Goal: Task Accomplishment & Management: Manage account settings

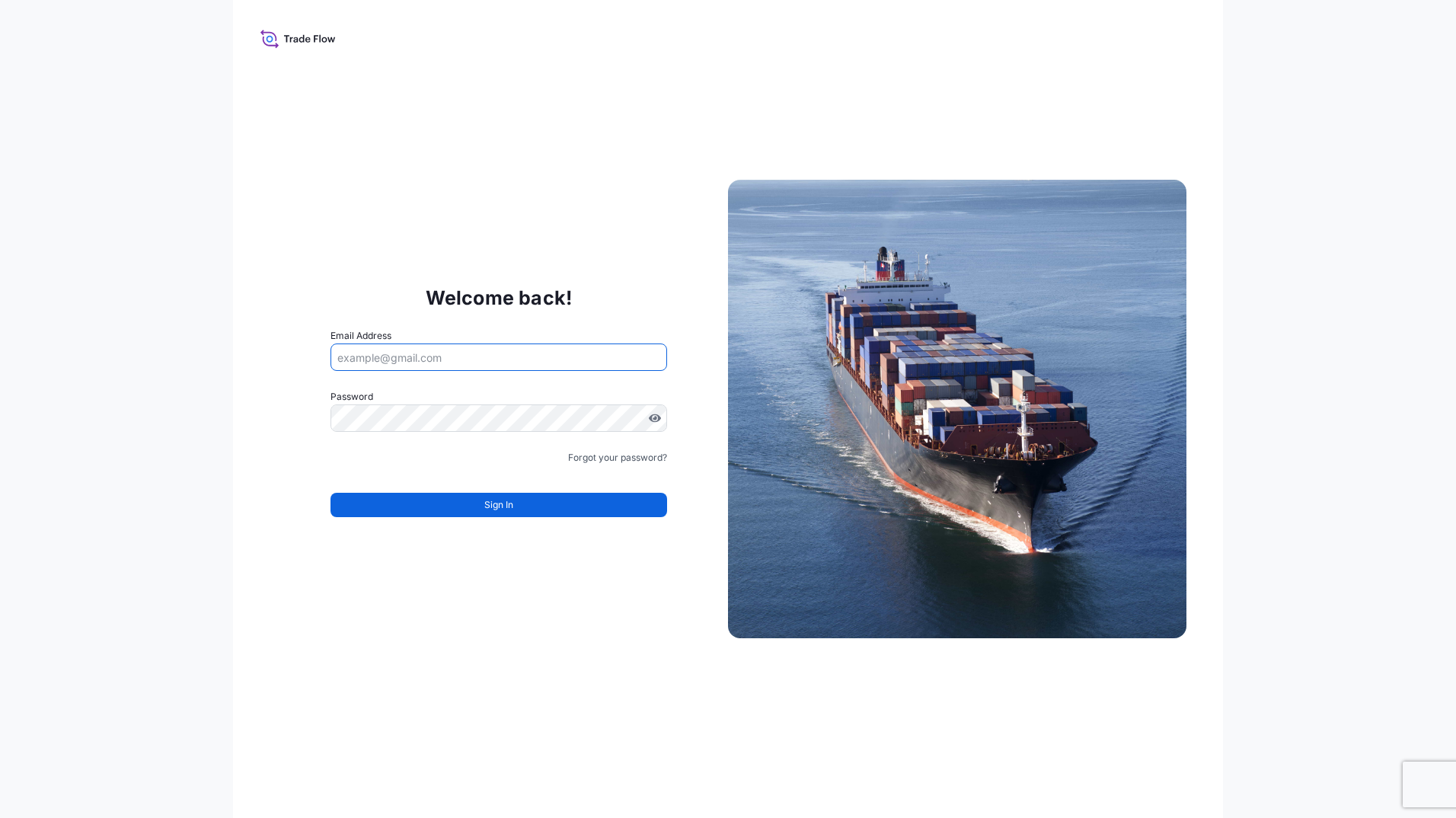
click at [364, 357] on input "Email Address" at bounding box center [498, 357] width 337 height 27
type input "[EMAIL_ADDRESS][DOMAIN_NAME]"
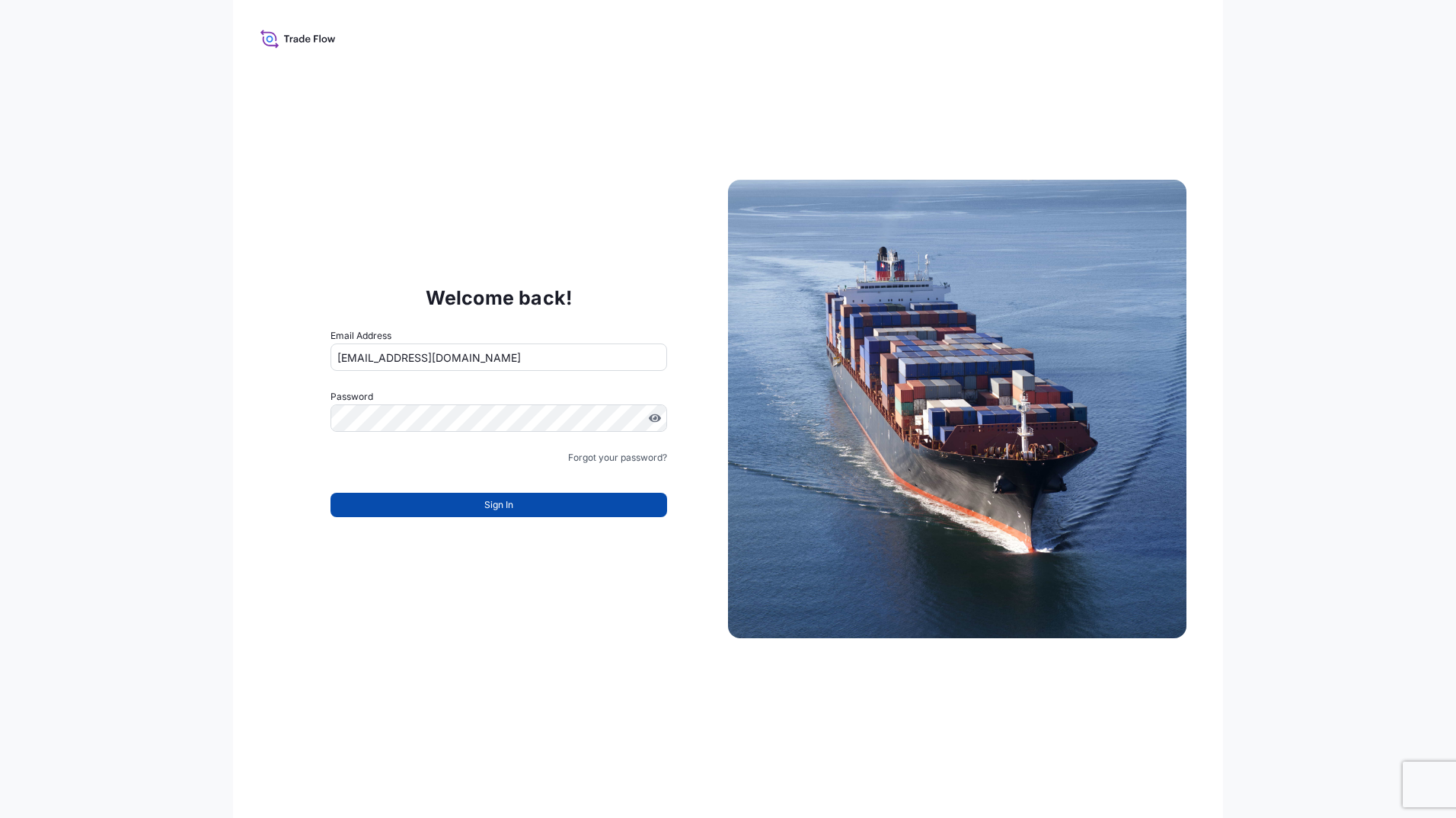
click at [498, 505] on span "Sign In" at bounding box center [498, 504] width 29 height 15
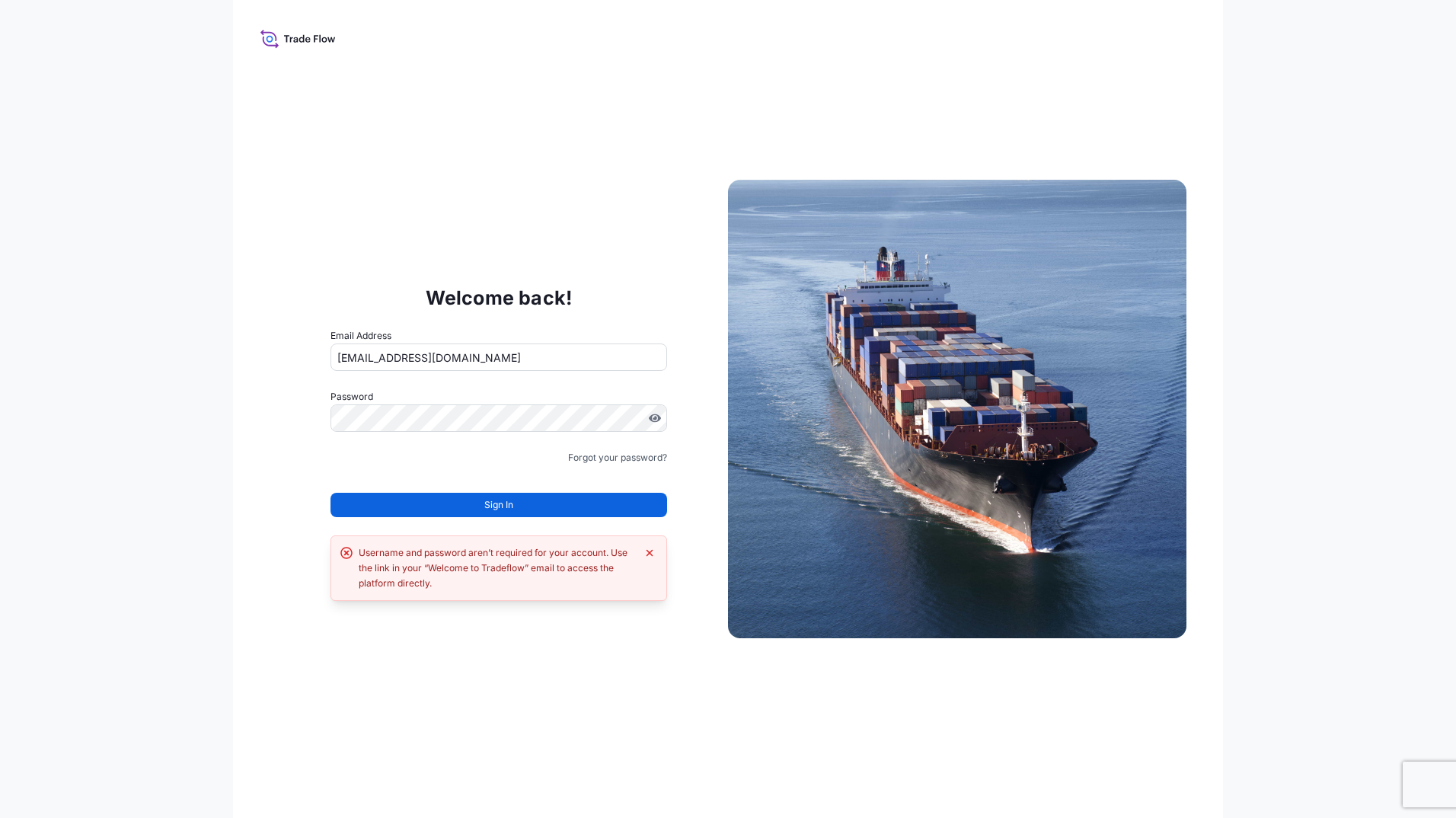
click at [486, 354] on input "[EMAIL_ADDRESS][DOMAIN_NAME]" at bounding box center [498, 357] width 337 height 27
click at [321, 444] on div "Welcome back! Email Address [EMAIL_ADDRESS][DOMAIN_NAME] Password Must include:…" at bounding box center [498, 409] width 458 height 314
click at [480, 504] on button "Sign In" at bounding box center [498, 504] width 337 height 24
click at [495, 509] on span "Sign In" at bounding box center [498, 504] width 29 height 15
click at [652, 553] on icon "Dismiss error" at bounding box center [649, 552] width 12 height 12
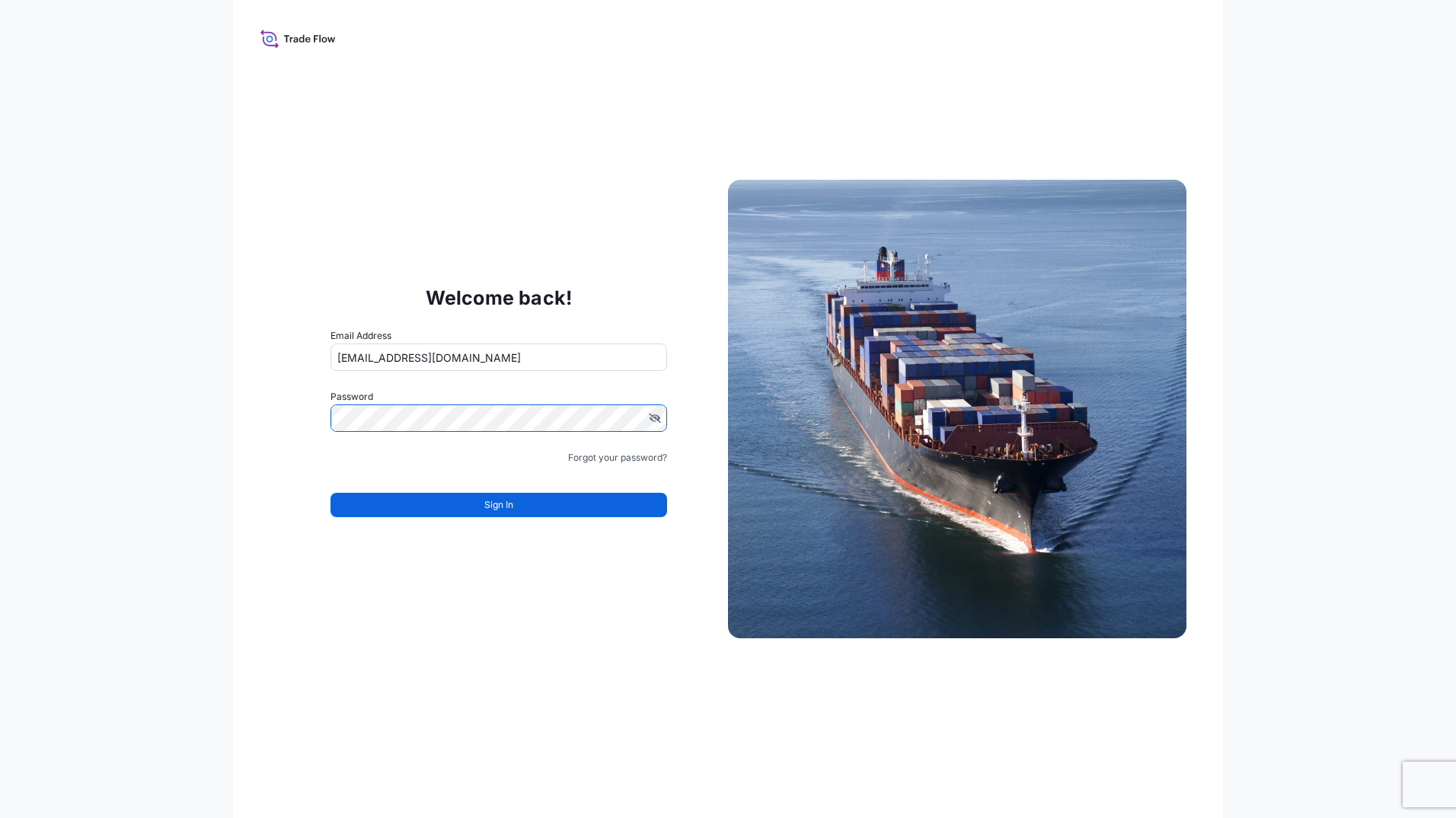
click at [485, 447] on form "Email Address [EMAIL_ADDRESS][DOMAIN_NAME] Password Must include: Upper & lower…" at bounding box center [498, 431] width 337 height 207
